Goal: Information Seeking & Learning: Learn about a topic

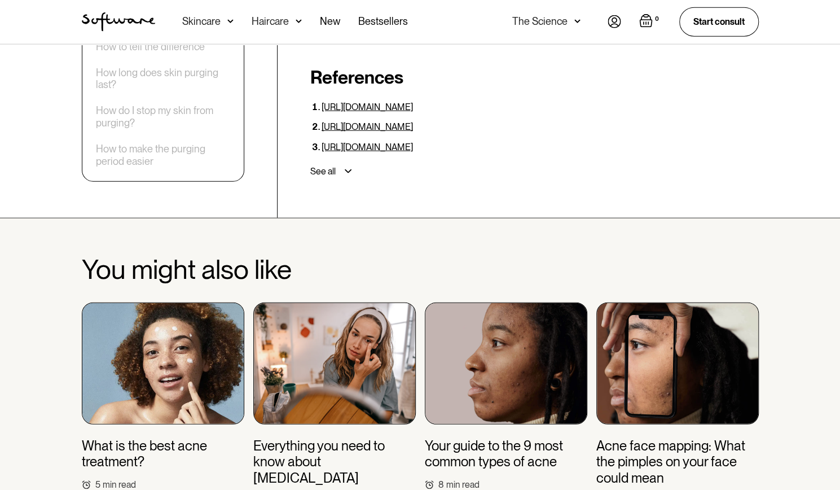
scroll to position [4102, 0]
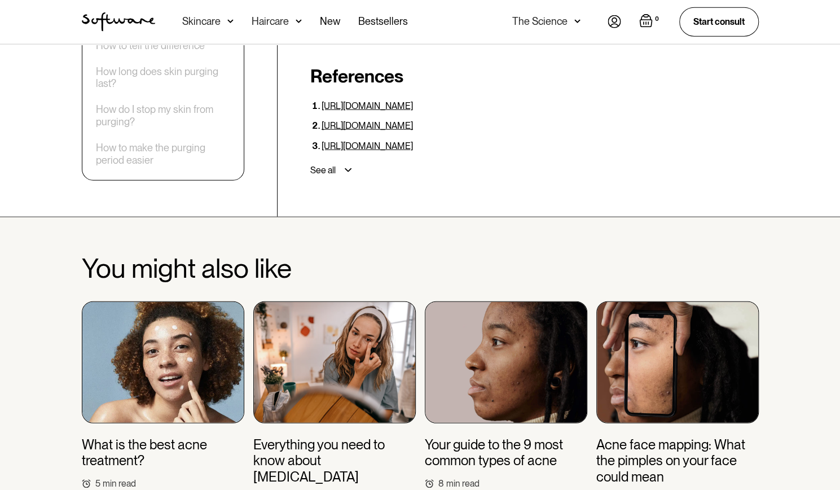
click at [178, 349] on img at bounding box center [163, 362] width 162 height 122
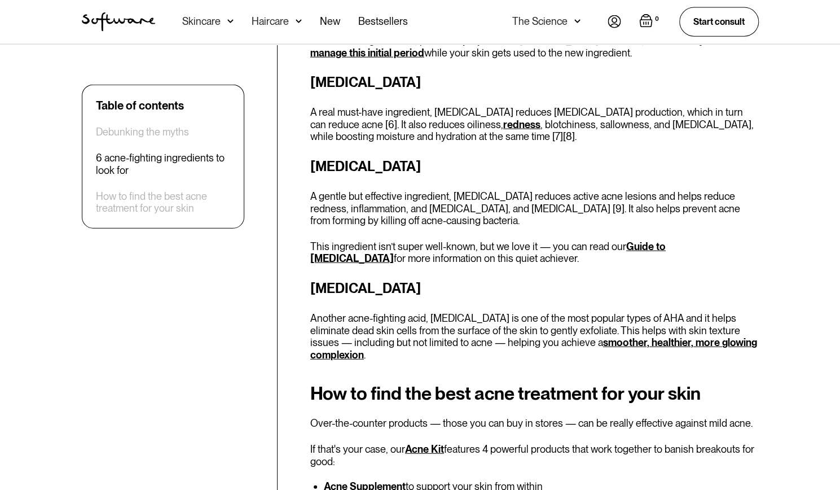
scroll to position [1554, 0]
